Goal: Information Seeking & Learning: Learn about a topic

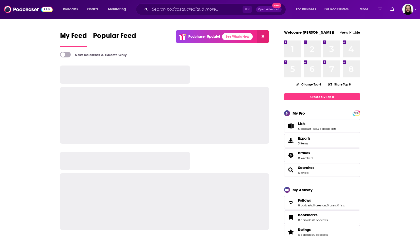
click at [155, 8] on input "Search podcasts, credits, & more..." at bounding box center [196, 9] width 93 height 8
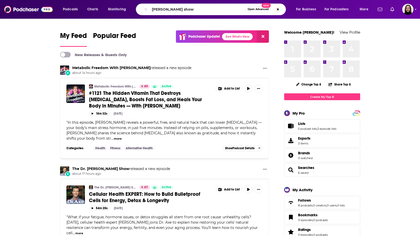
type input "[PERSON_NAME] show"
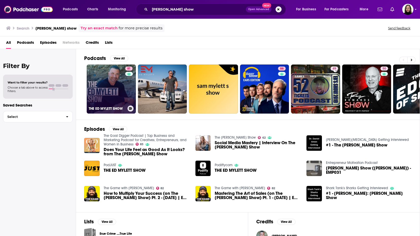
click at [120, 104] on link "81 THE [PERSON_NAME] SHOW" at bounding box center [111, 89] width 49 height 49
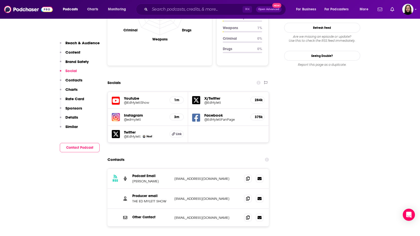
scroll to position [523, 0]
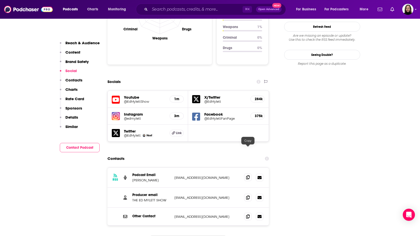
click at [248, 176] on icon at bounding box center [248, 178] width 4 height 4
click at [249, 196] on icon at bounding box center [248, 198] width 4 height 4
click at [250, 215] on icon at bounding box center [248, 217] width 4 height 4
